Goal: Task Accomplishment & Management: Manage account settings

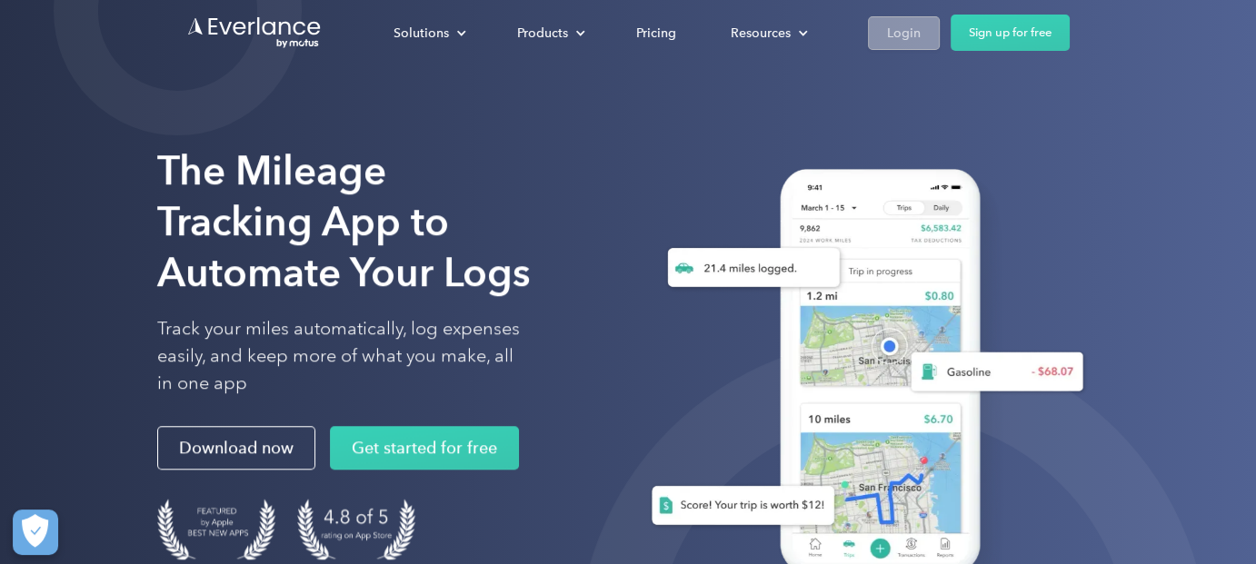
click at [925, 28] on link "Login" at bounding box center [904, 33] width 72 height 34
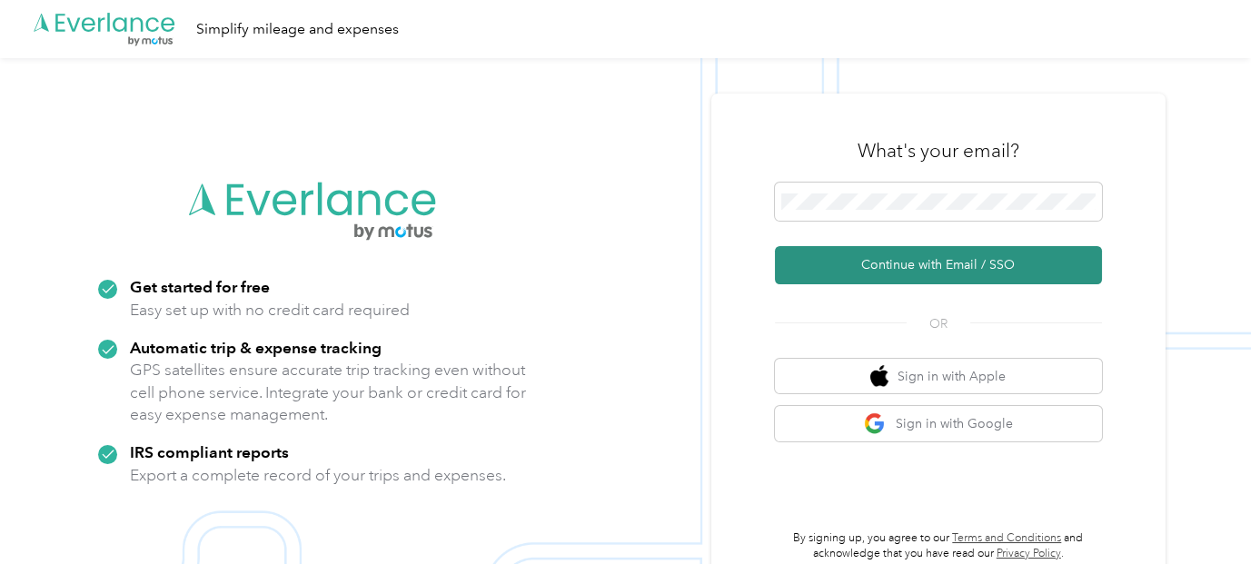
click at [932, 270] on button "Continue with Email / SSO" at bounding box center [938, 265] width 327 height 38
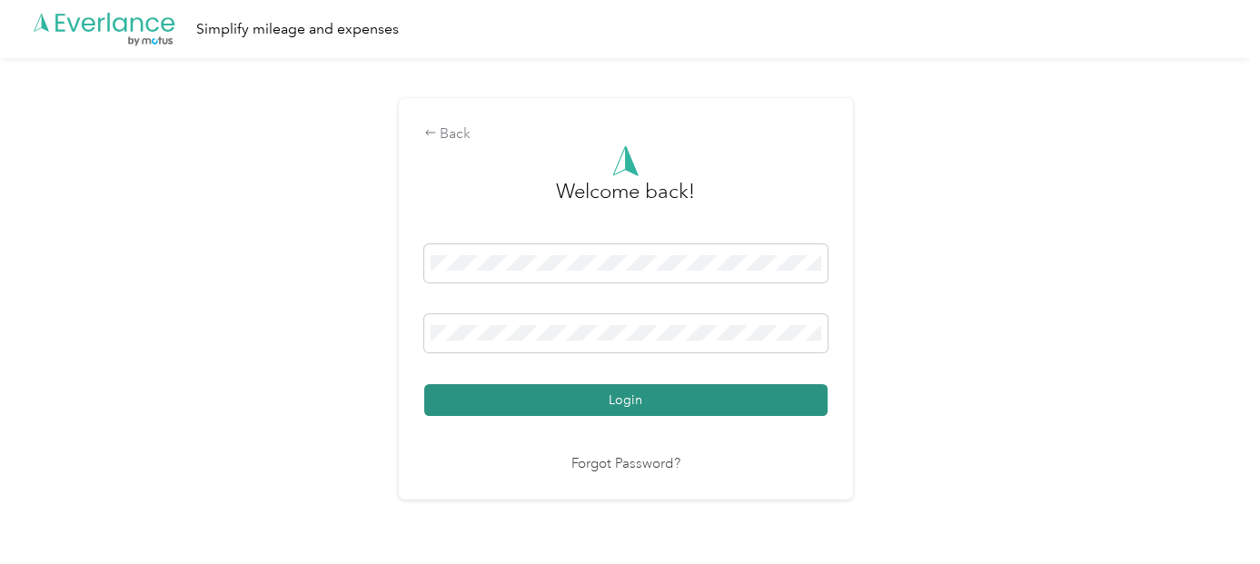
click at [644, 413] on button "Login" at bounding box center [625, 400] width 403 height 32
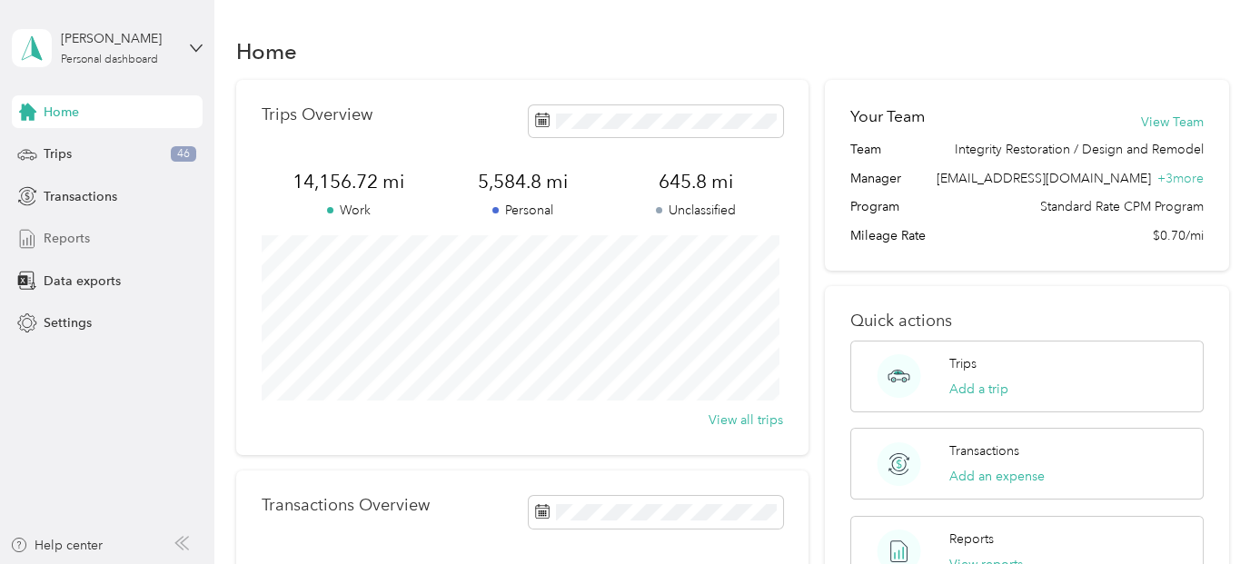
click at [151, 243] on div "Reports" at bounding box center [107, 239] width 191 height 33
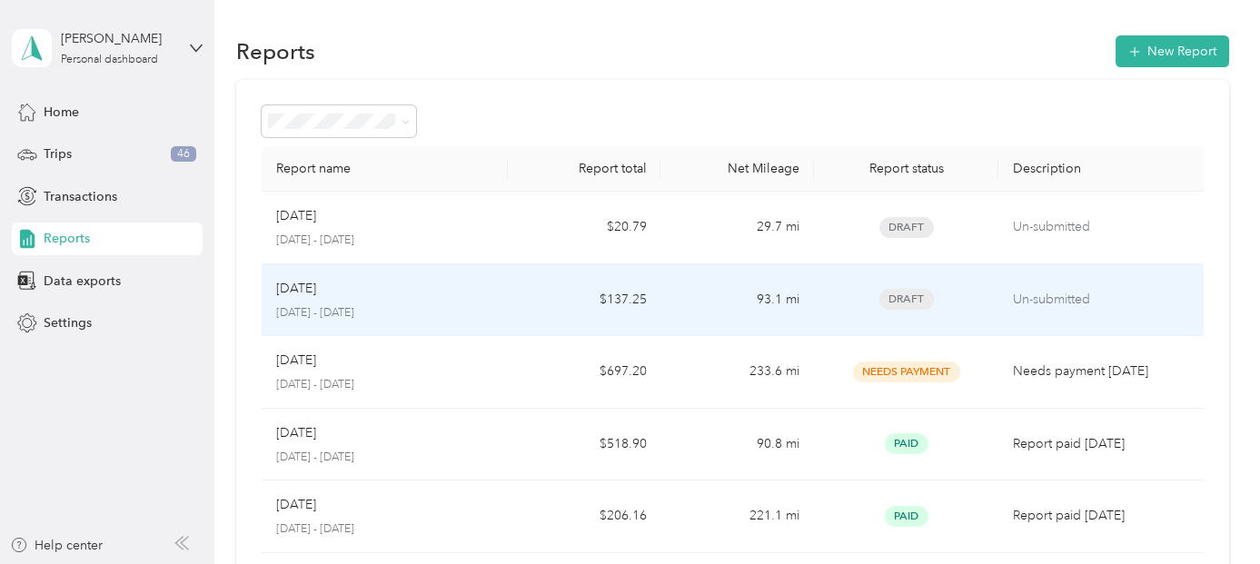
click at [542, 303] on td "$137.25" at bounding box center [585, 300] width 154 height 73
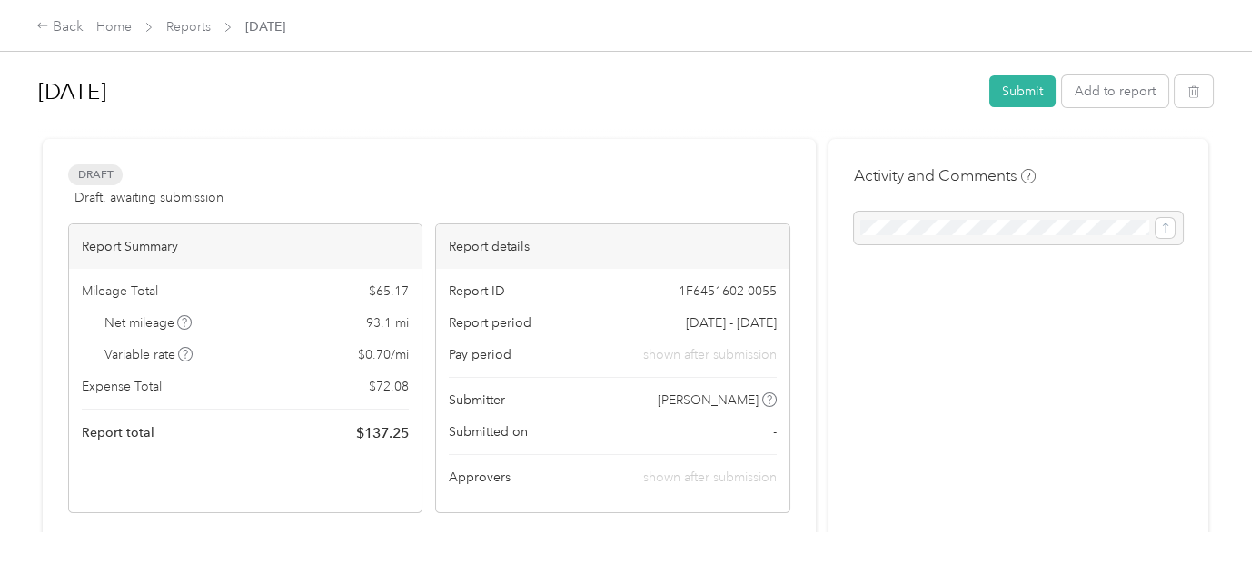
scroll to position [317, 0]
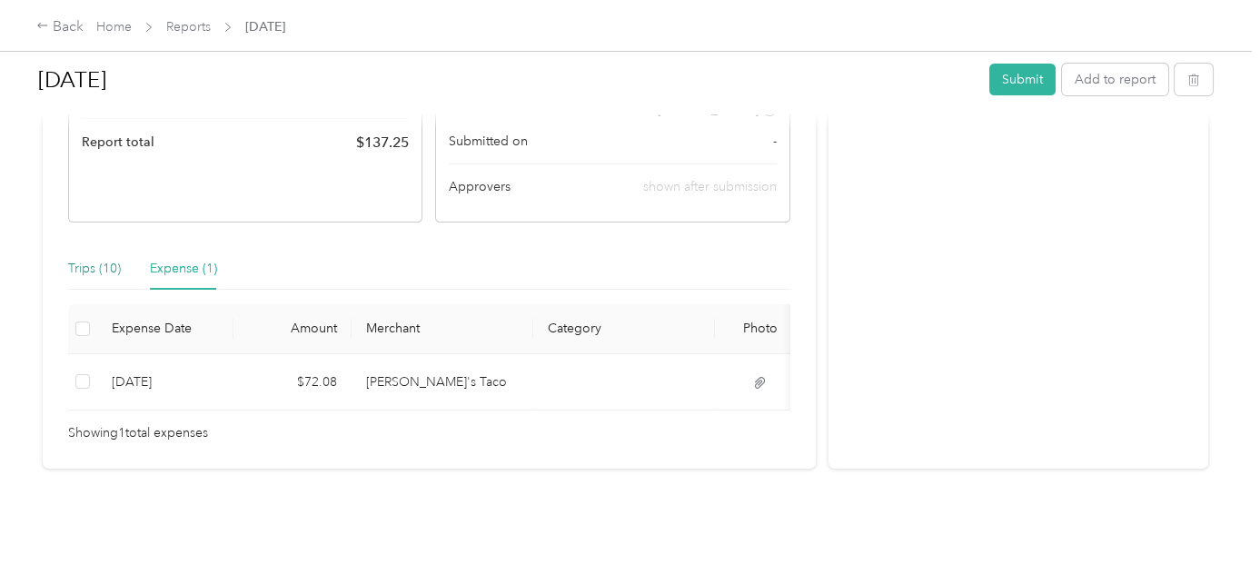
click at [105, 259] on div "Trips (10)" at bounding box center [94, 269] width 53 height 20
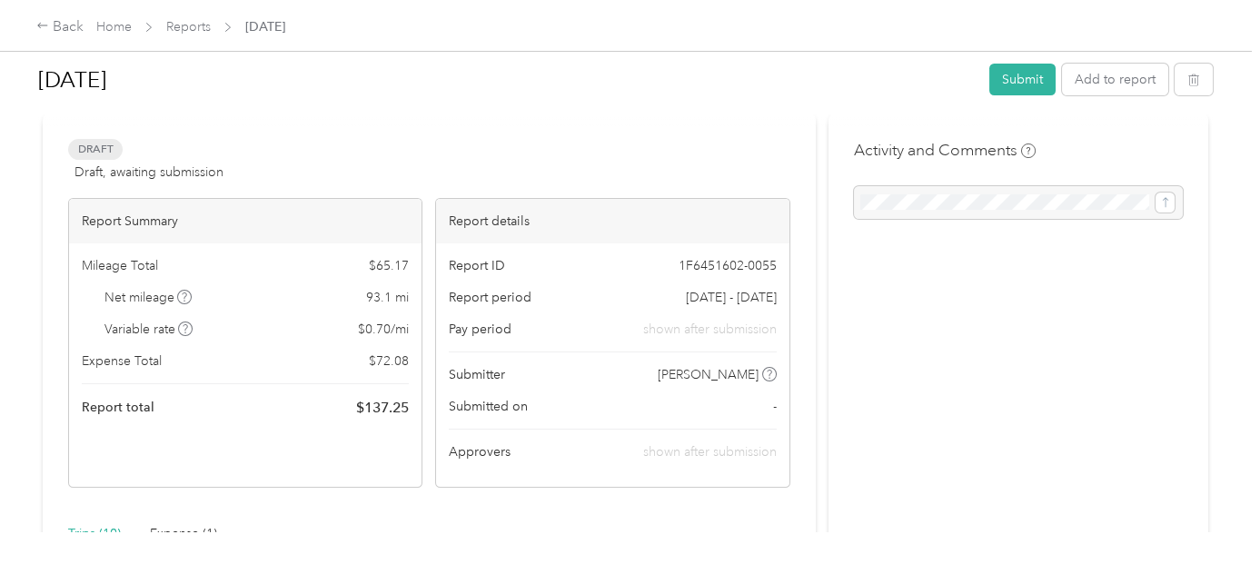
scroll to position [0, 0]
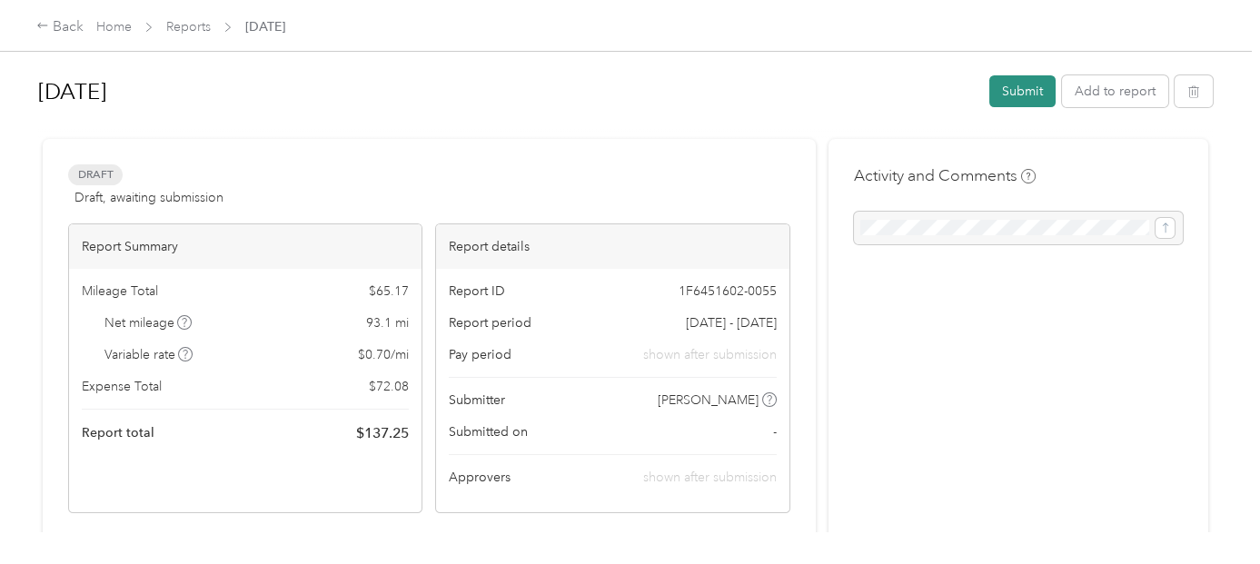
click at [1016, 102] on button "Submit" at bounding box center [1022, 91] width 66 height 32
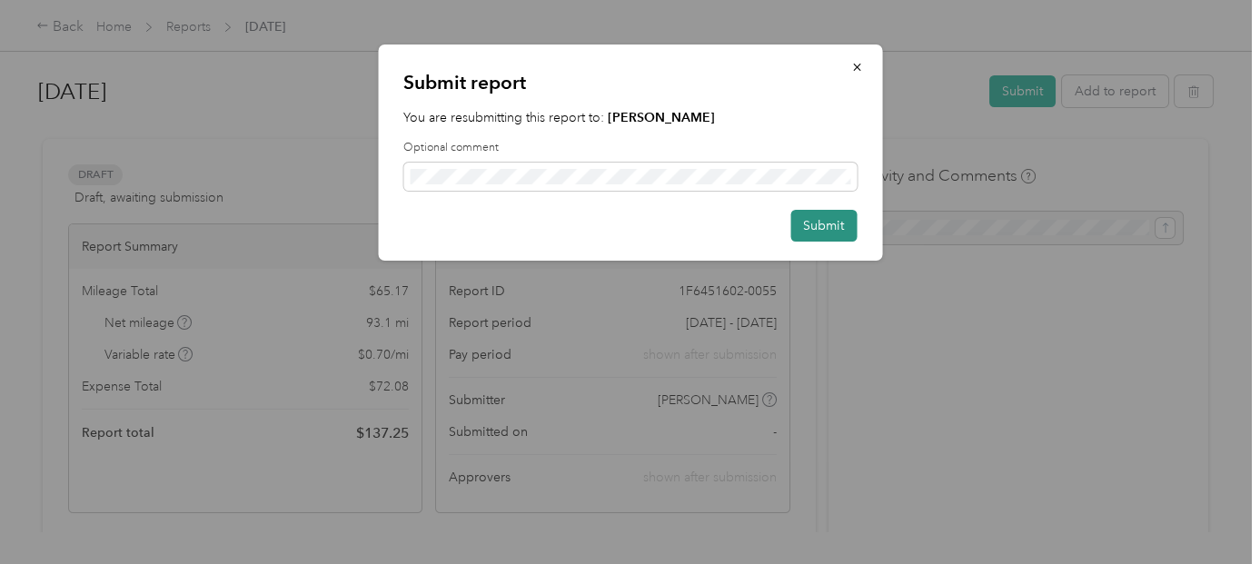
click at [822, 224] on button "Submit" at bounding box center [823, 226] width 66 height 32
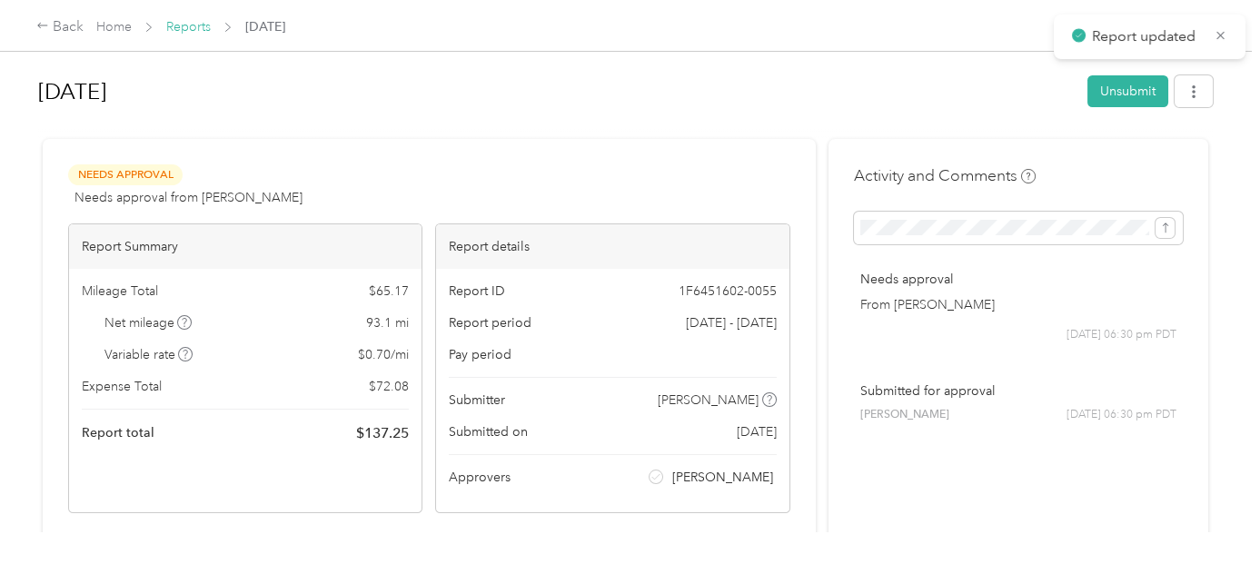
click at [194, 28] on link "Reports" at bounding box center [188, 26] width 45 height 15
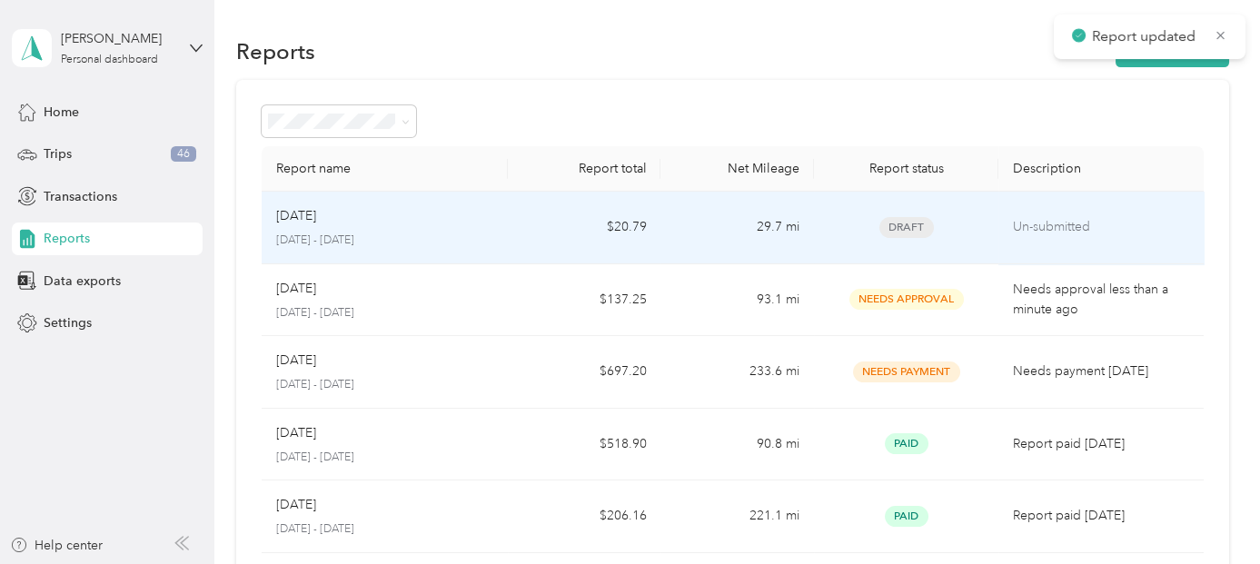
click at [691, 231] on td "29.7 mi" at bounding box center [738, 228] width 154 height 73
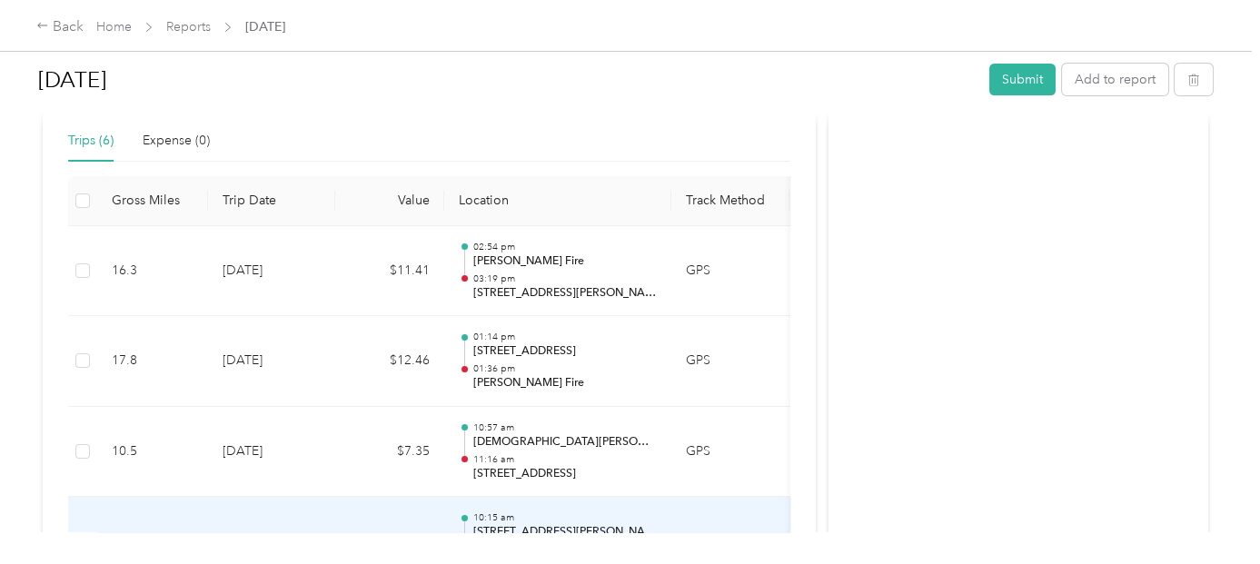
scroll to position [303, 0]
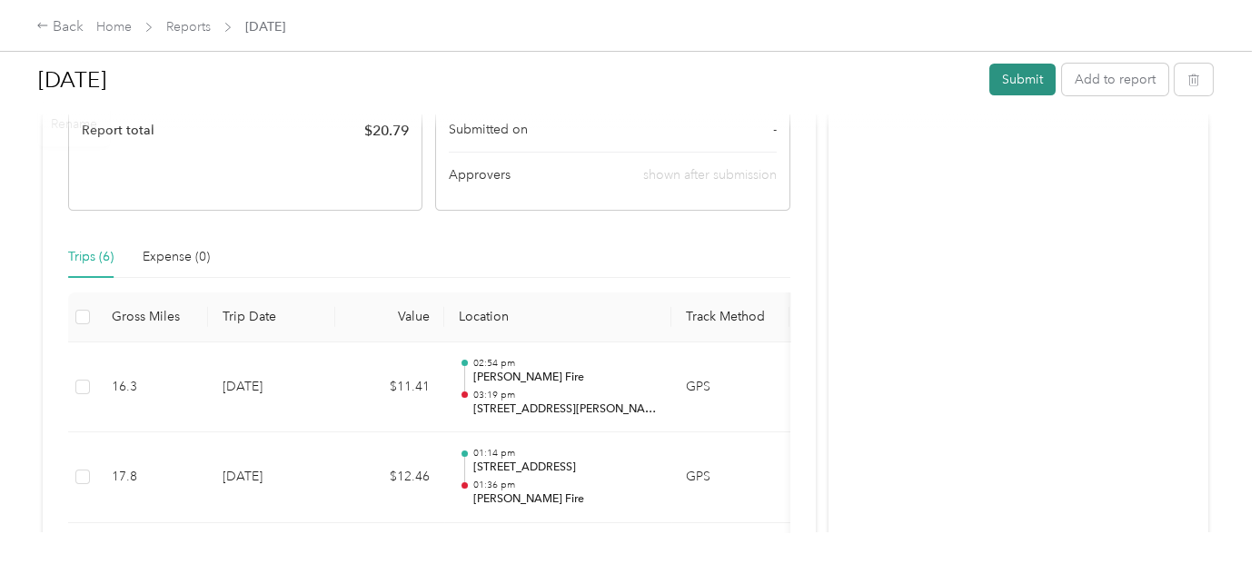
click at [1019, 84] on button "Submit" at bounding box center [1022, 80] width 66 height 32
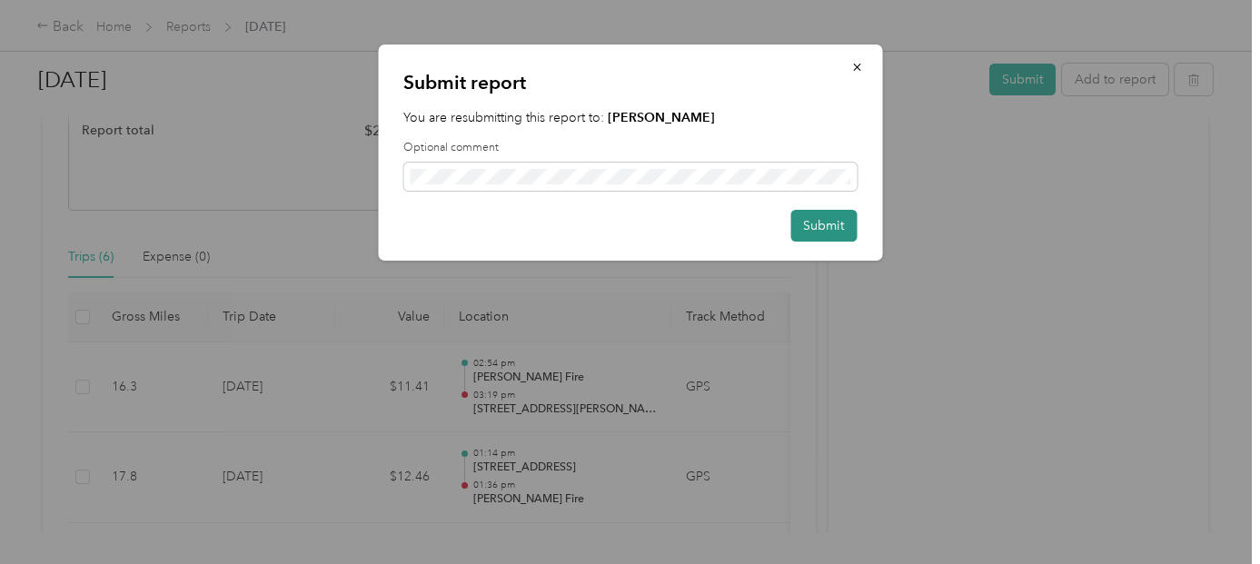
click at [825, 224] on button "Submit" at bounding box center [823, 226] width 66 height 32
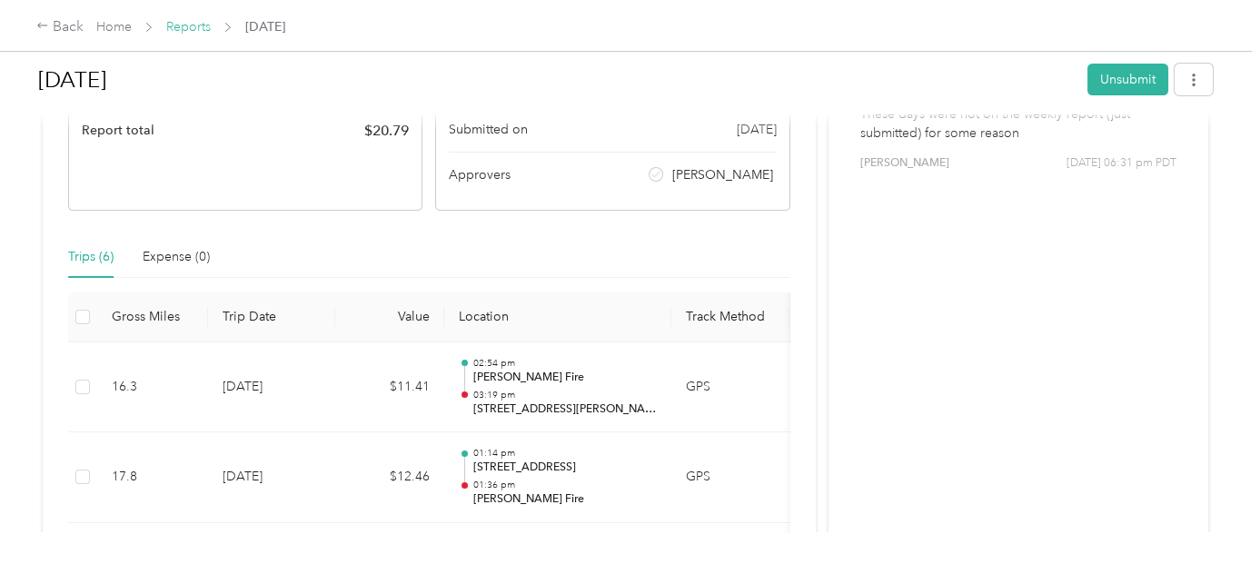
click at [172, 25] on link "Reports" at bounding box center [188, 26] width 45 height 15
